Goal: Transaction & Acquisition: Purchase product/service

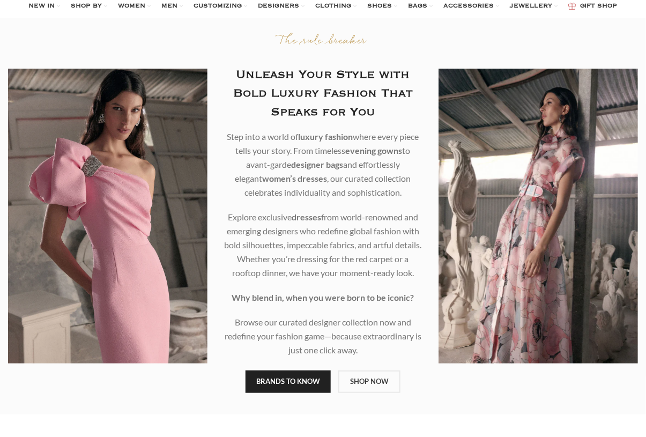
scroll to position [25, 0]
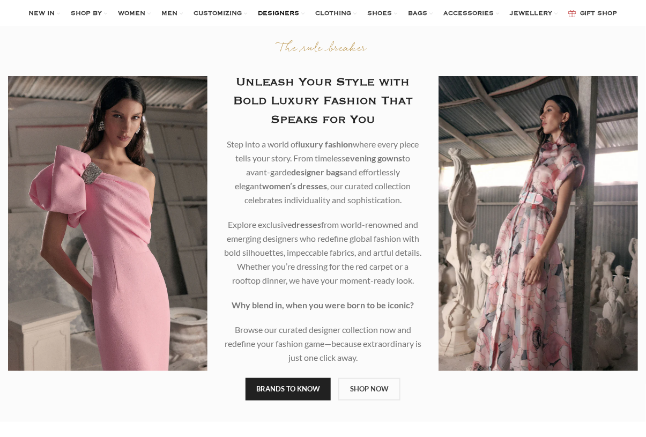
click at [292, 17] on span "DESIGNERS" at bounding box center [278, 14] width 41 height 9
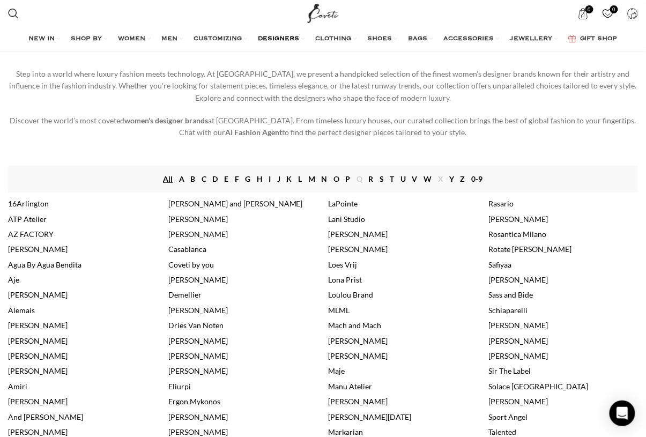
scroll to position [59, 0]
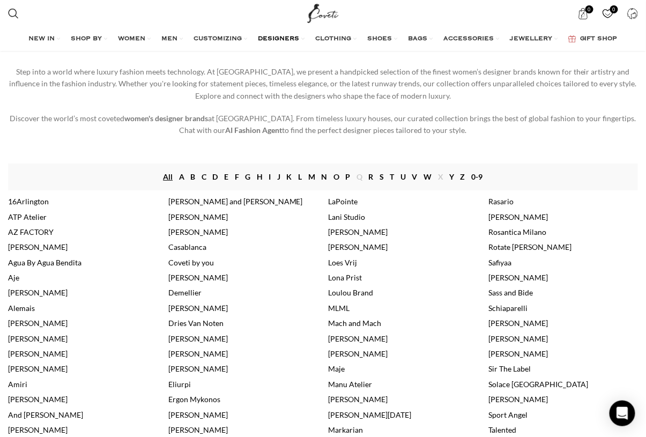
click at [38, 251] on link "[PERSON_NAME]" at bounding box center [38, 246] width 60 height 9
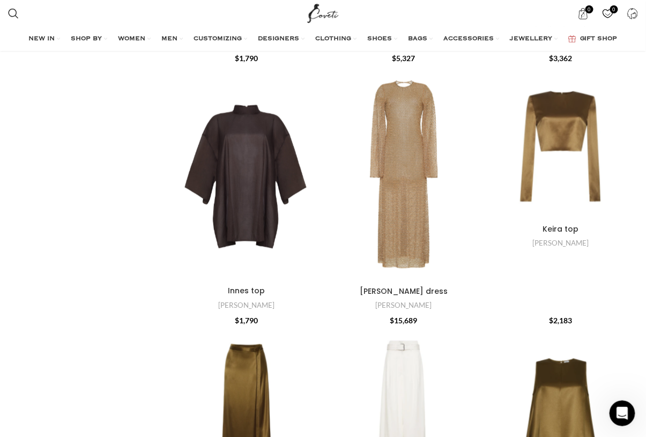
scroll to position [630, 0]
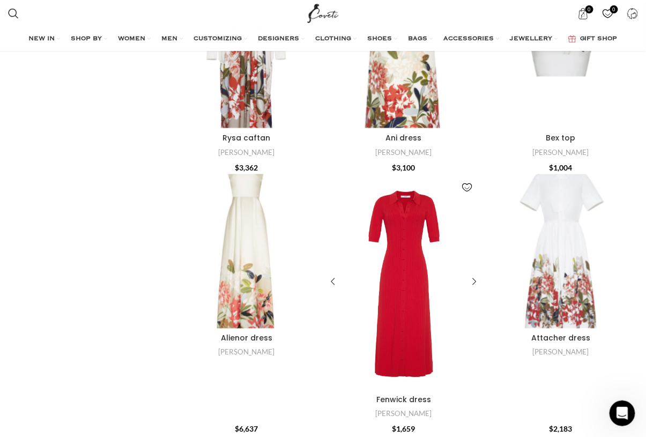
scroll to position [2693, 0]
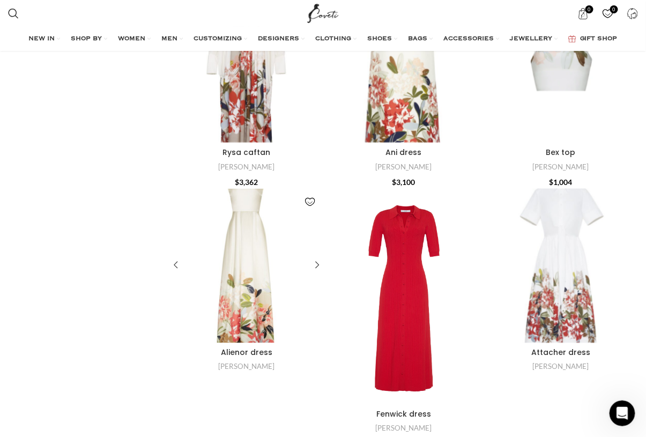
click at [255, 305] on div "Alienor dress" at bounding box center [260, 266] width 26 height 154
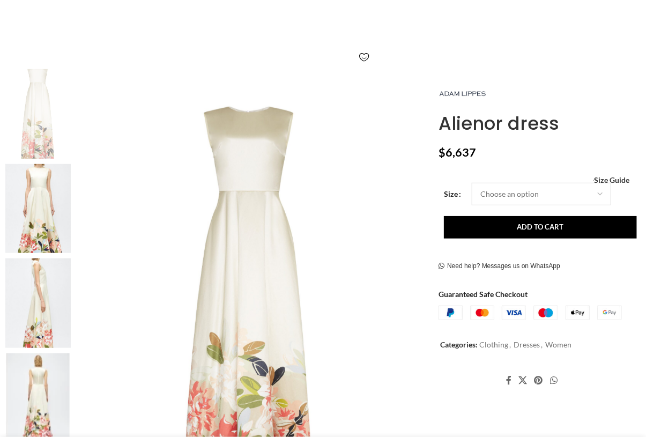
scroll to position [145, 0]
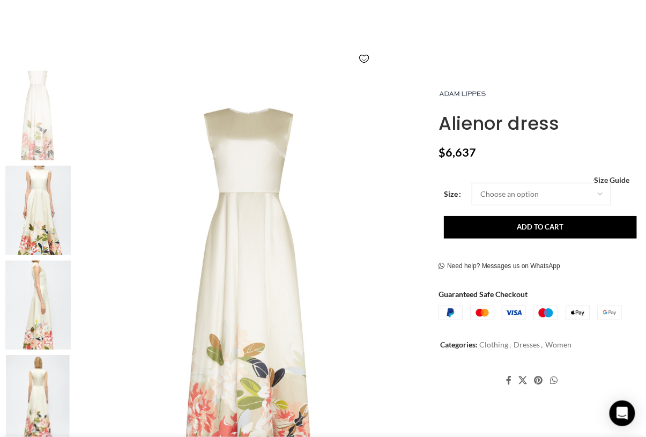
click at [45, 286] on img "3 / 6" at bounding box center [37, 306] width 65 height 90
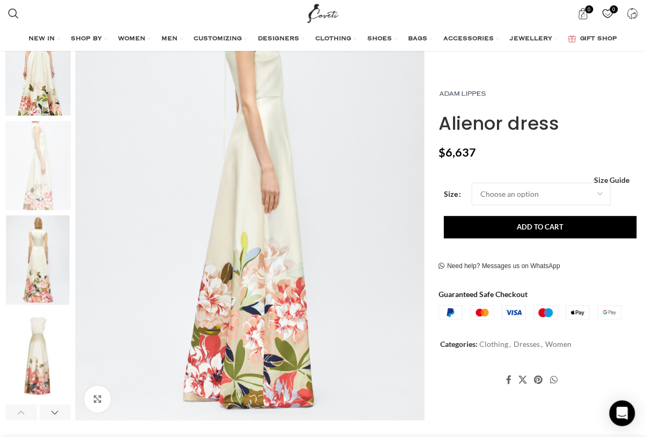
scroll to position [286, 0]
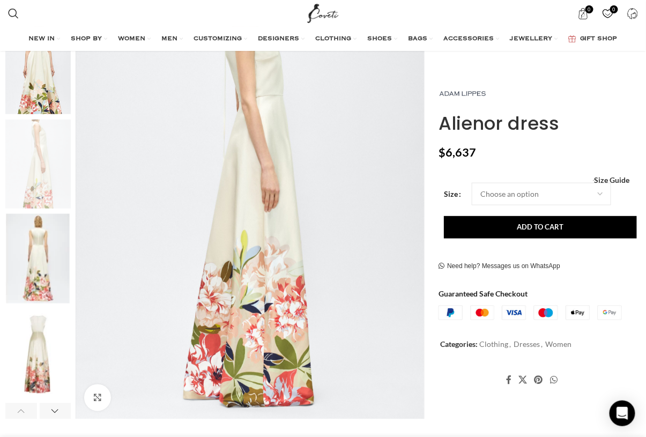
click at [42, 307] on div "4 / 6" at bounding box center [37, 261] width 65 height 95
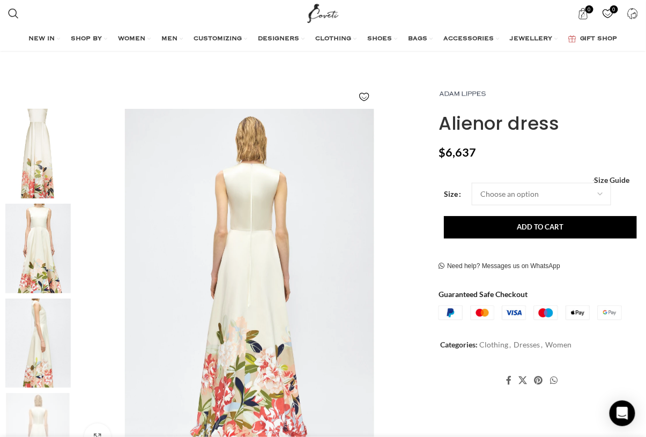
scroll to position [72, 0]
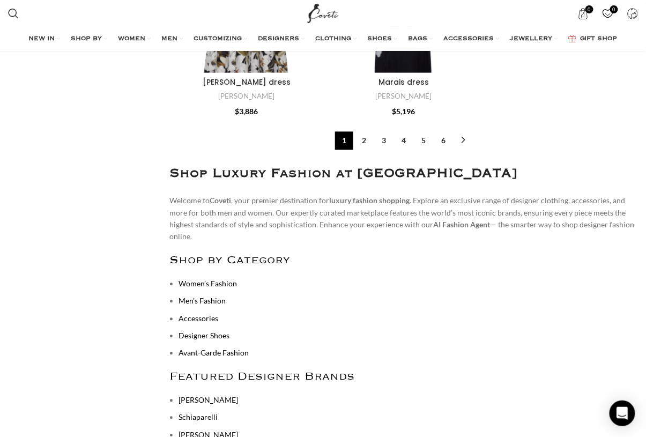
scroll to position [4093, 0]
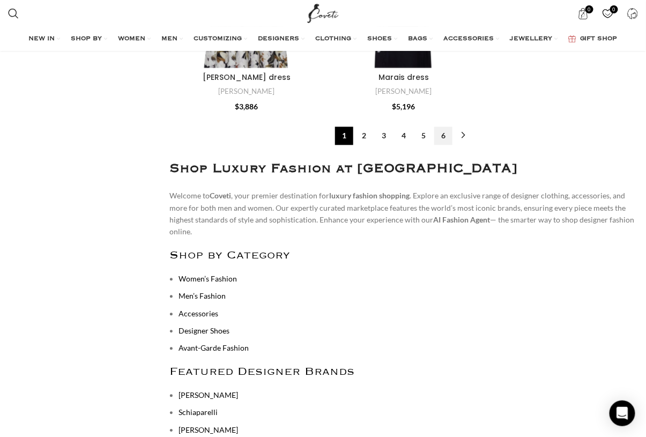
click at [446, 139] on link "6" at bounding box center [443, 136] width 18 height 18
